Goal: Find specific page/section: Find specific page/section

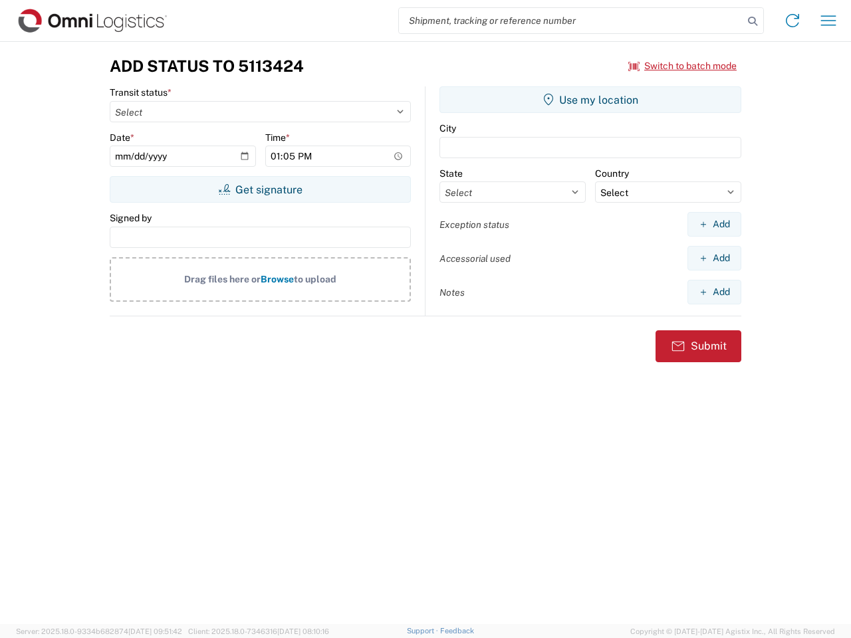
click at [571, 21] on input "search" at bounding box center [571, 20] width 344 height 25
click at [752, 21] on icon at bounding box center [752, 21] width 19 height 19
click at [792, 21] on icon at bounding box center [791, 20] width 21 height 21
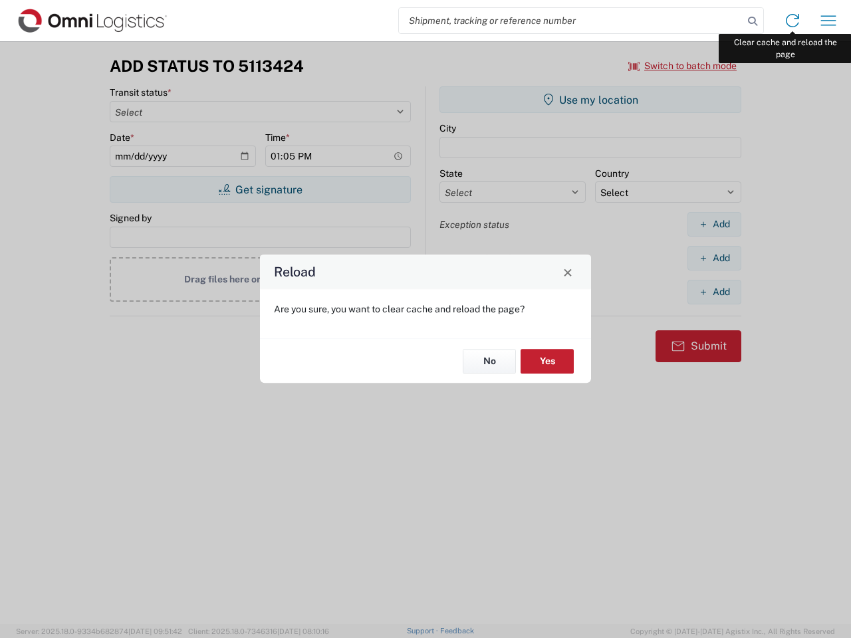
click at [828, 21] on div "Reload Are you sure, you want to clear cache and reload the page? No Yes" at bounding box center [425, 319] width 851 height 638
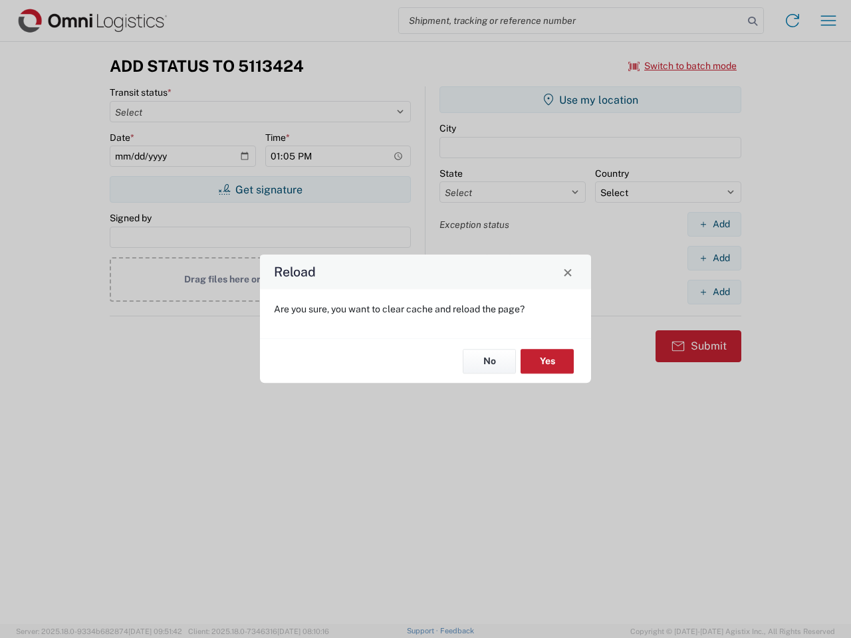
click at [682, 66] on div "Reload Are you sure, you want to clear cache and reload the page? No Yes" at bounding box center [425, 319] width 851 height 638
click at [260, 189] on div "Reload Are you sure, you want to clear cache and reload the page? No Yes" at bounding box center [425, 319] width 851 height 638
click at [590, 100] on div "Reload Are you sure, you want to clear cache and reload the page? No Yes" at bounding box center [425, 319] width 851 height 638
click at [714, 224] on div "Reload Are you sure, you want to clear cache and reload the page? No Yes" at bounding box center [425, 319] width 851 height 638
click at [714, 258] on div "Reload Are you sure, you want to clear cache and reload the page? No Yes" at bounding box center [425, 319] width 851 height 638
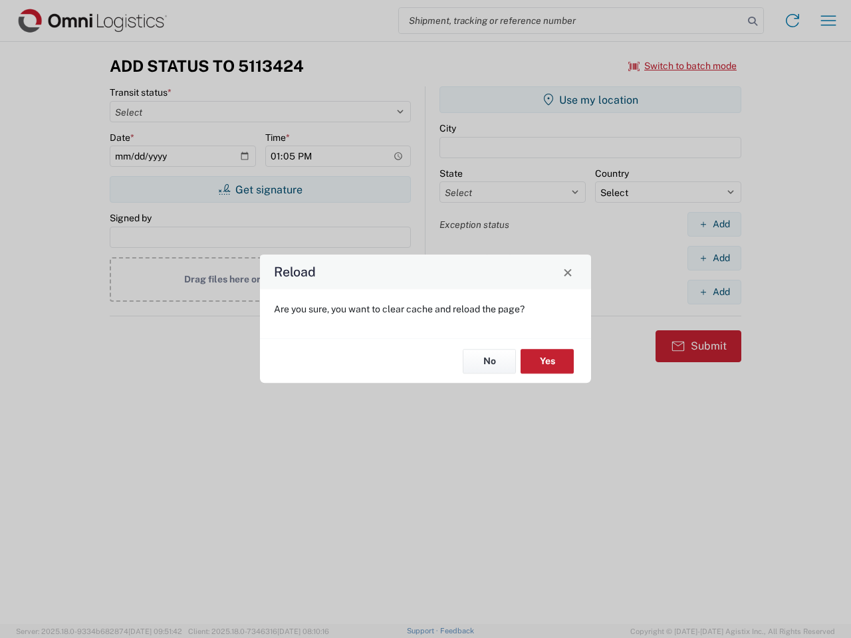
click at [714, 292] on div "Reload Are you sure, you want to clear cache and reload the page? No Yes" at bounding box center [425, 319] width 851 height 638
